Goal: Information Seeking & Learning: Learn about a topic

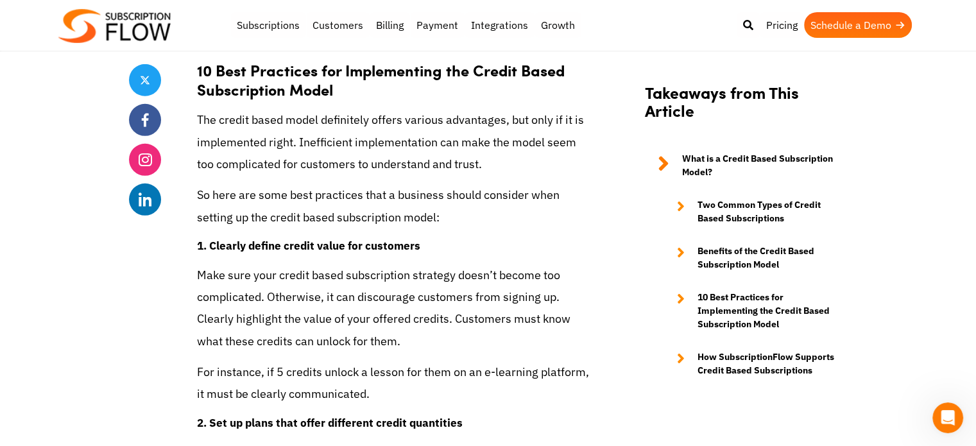
scroll to position [3670, 0]
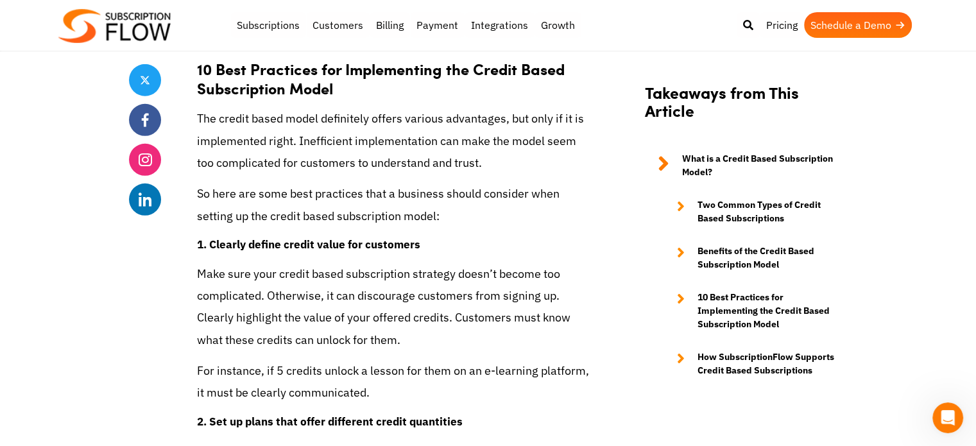
click at [451, 192] on p "So here are some best practices that a business should consider when setting up…" at bounding box center [394, 205] width 395 height 44
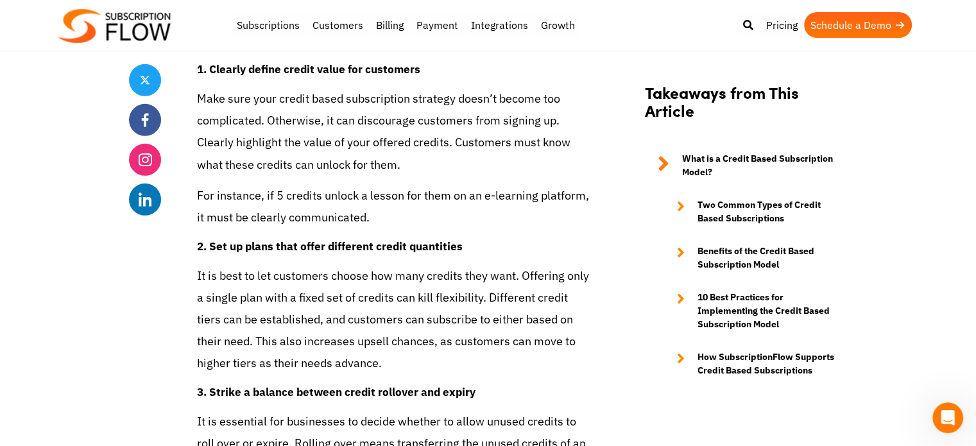
scroll to position [3848, 0]
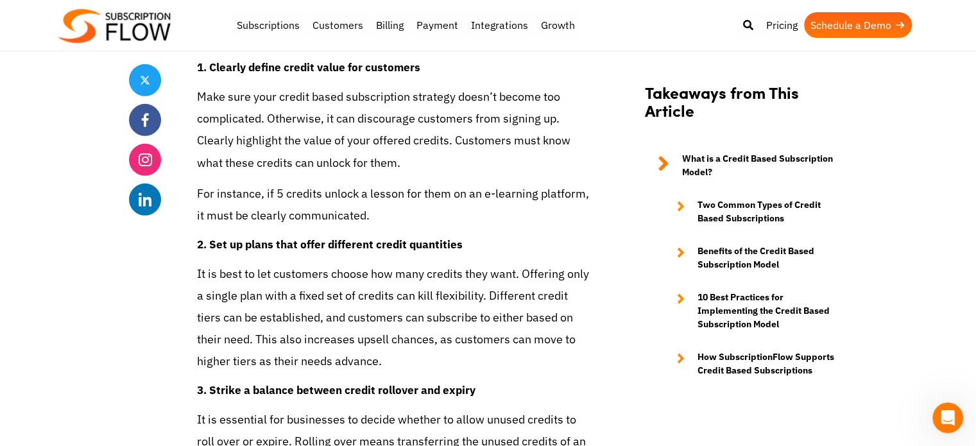
click at [451, 192] on p "For instance, if 5 credits unlock a lesson for them on an e-learning platform, …" at bounding box center [394, 205] width 395 height 44
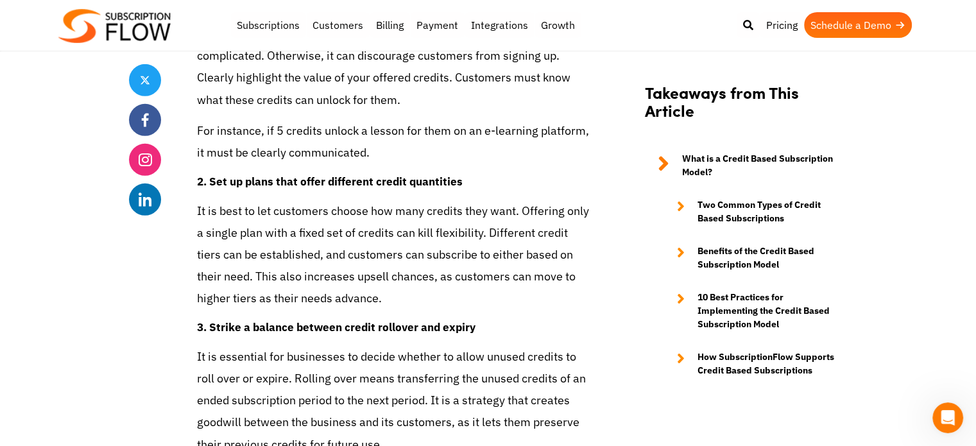
scroll to position [3926, 0]
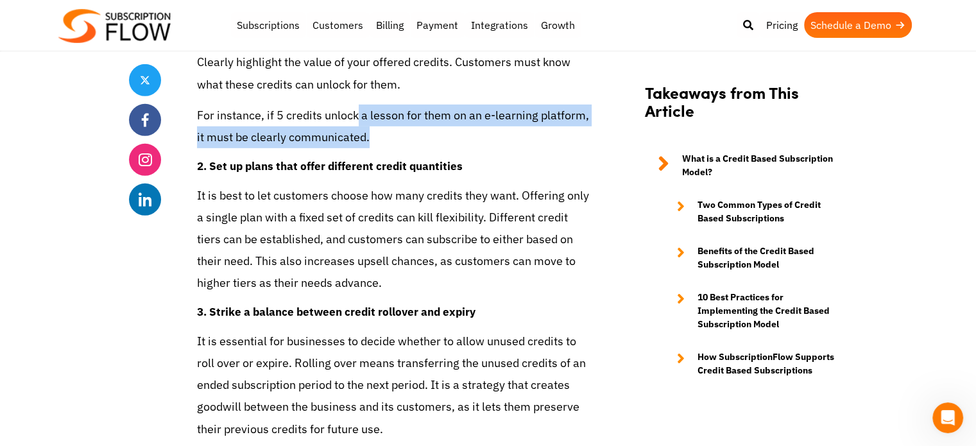
drag, startPoint x: 355, startPoint y: 115, endPoint x: 421, endPoint y: 143, distance: 71.6
click at [421, 143] on p "For instance, if 5 credits unlock a lesson for them on an e-learning platform, …" at bounding box center [394, 127] width 395 height 44
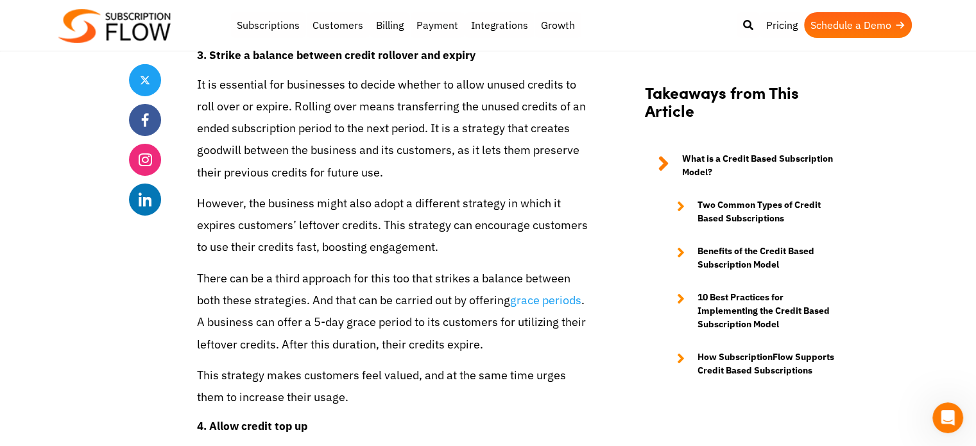
scroll to position [4184, 0]
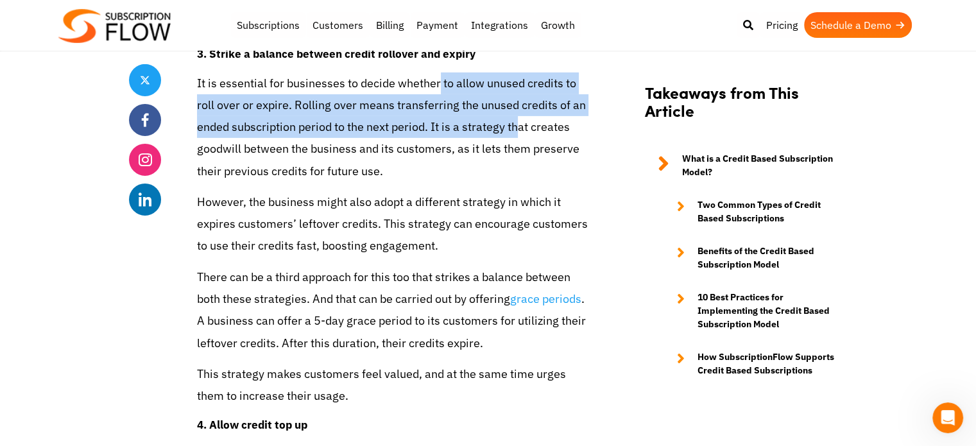
drag, startPoint x: 436, startPoint y: 83, endPoint x: 514, endPoint y: 125, distance: 87.9
click at [514, 125] on p "It is essential for businesses to decide whether to allow unused credits to rol…" at bounding box center [394, 128] width 395 height 110
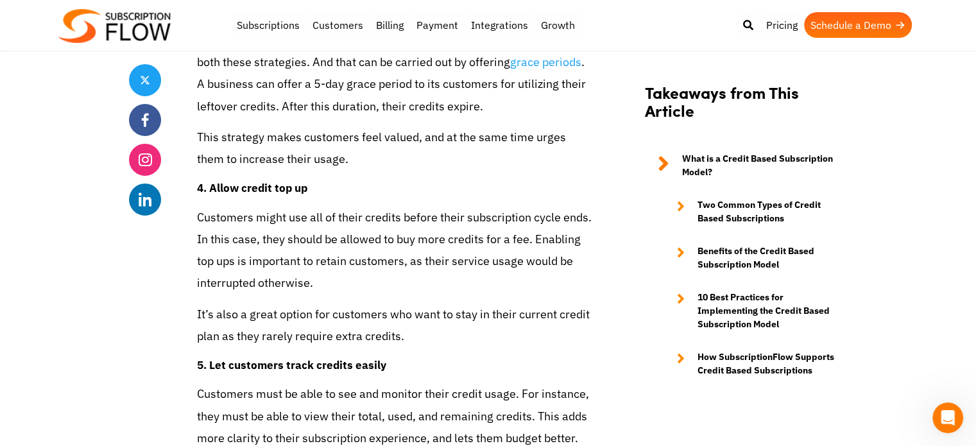
scroll to position [4421, 0]
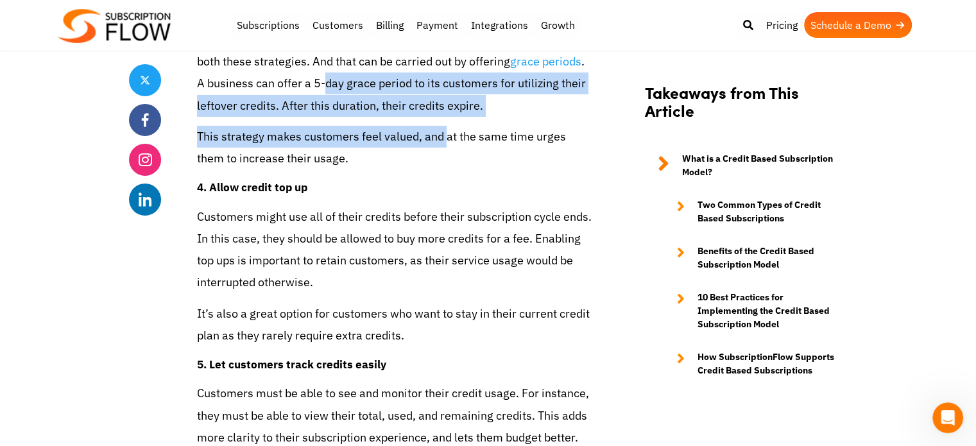
drag, startPoint x: 314, startPoint y: 91, endPoint x: 447, endPoint y: 125, distance: 137.8
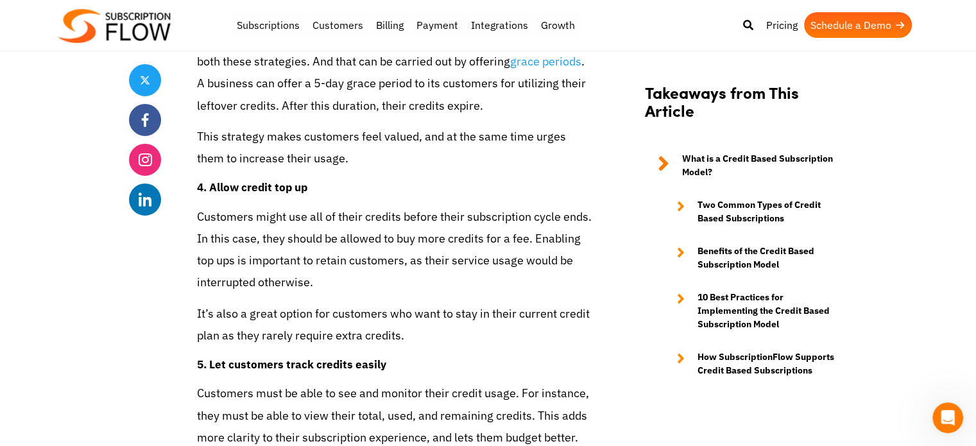
click at [471, 163] on p "This strategy makes customers feel valued, and at the same time urges them to i…" at bounding box center [394, 148] width 395 height 44
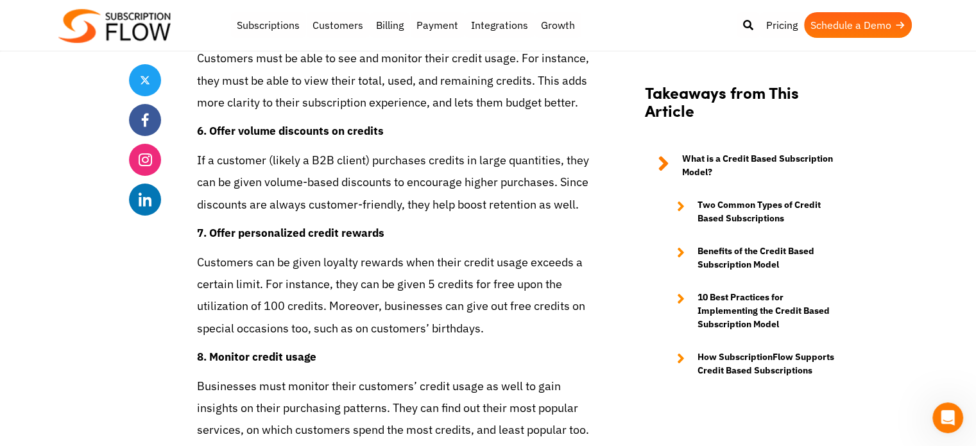
scroll to position [4760, 0]
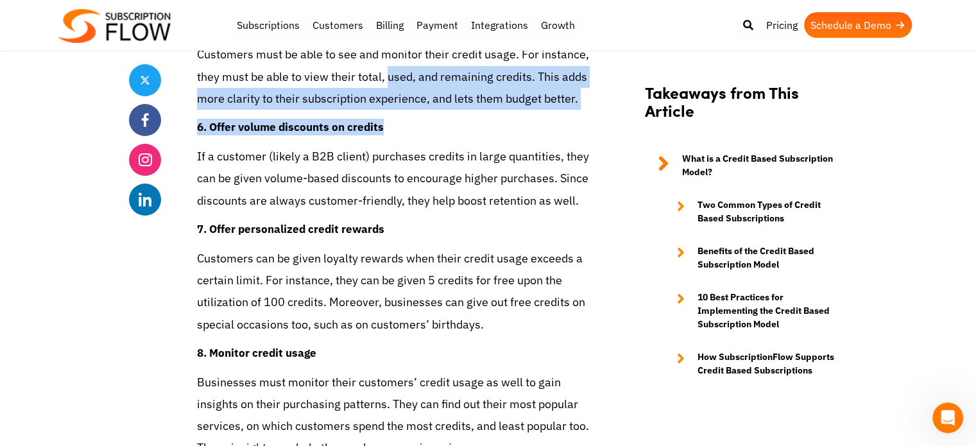
drag, startPoint x: 422, startPoint y: 85, endPoint x: 492, endPoint y: 123, distance: 79.0
click at [494, 128] on h4 "6. Offer volume discounts on credits" at bounding box center [394, 127] width 395 height 17
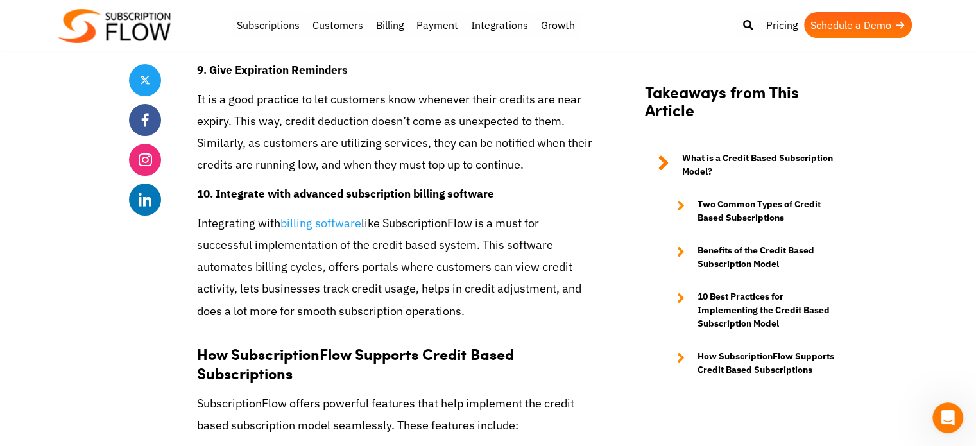
scroll to position [5168, 0]
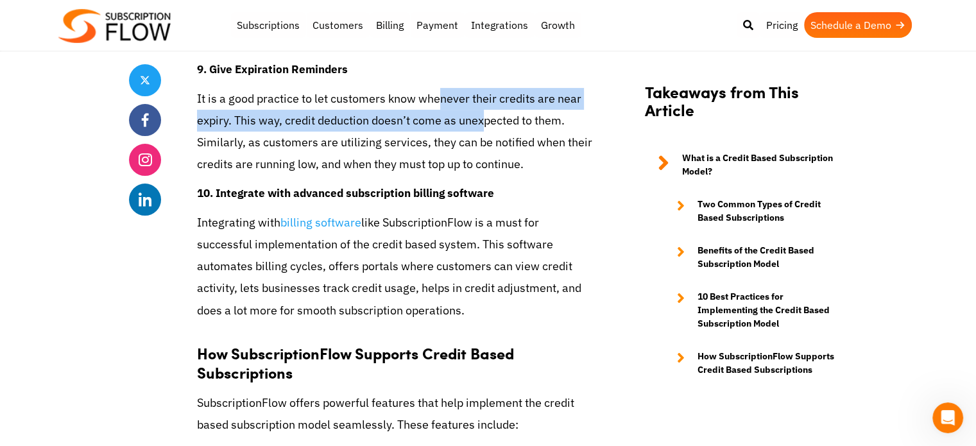
drag, startPoint x: 436, startPoint y: 94, endPoint x: 481, endPoint y: 123, distance: 52.5
click at [481, 123] on p "It is a good practice to let customers know whenever their credits are near exp…" at bounding box center [394, 132] width 395 height 88
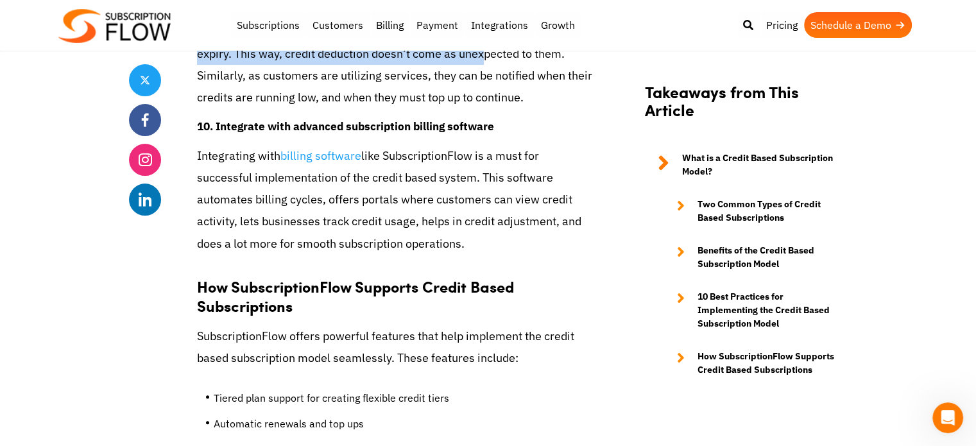
scroll to position [5237, 0]
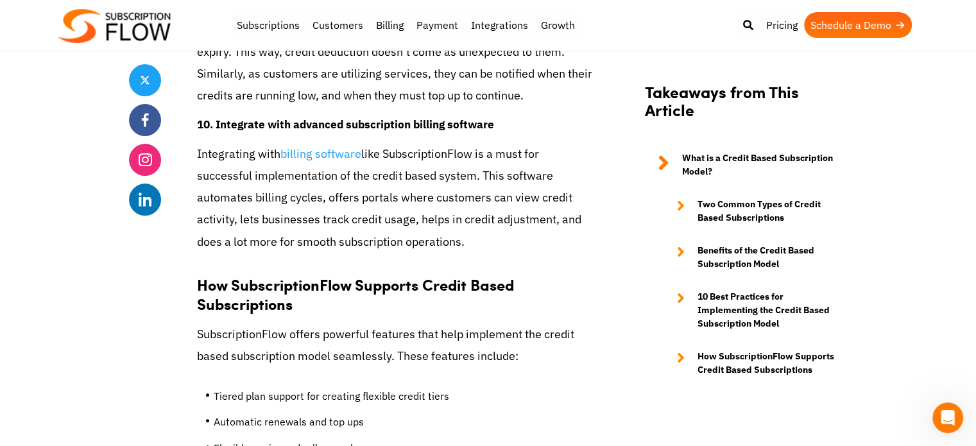
click at [472, 153] on p "Integrating with billing software like SubscriptionFlow is a must for successfu…" at bounding box center [394, 198] width 395 height 110
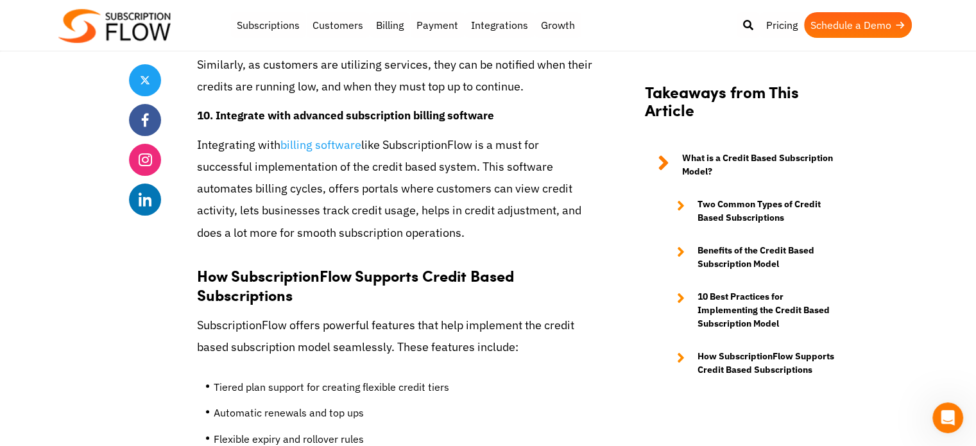
scroll to position [5247, 0]
